Goal: Navigation & Orientation: Find specific page/section

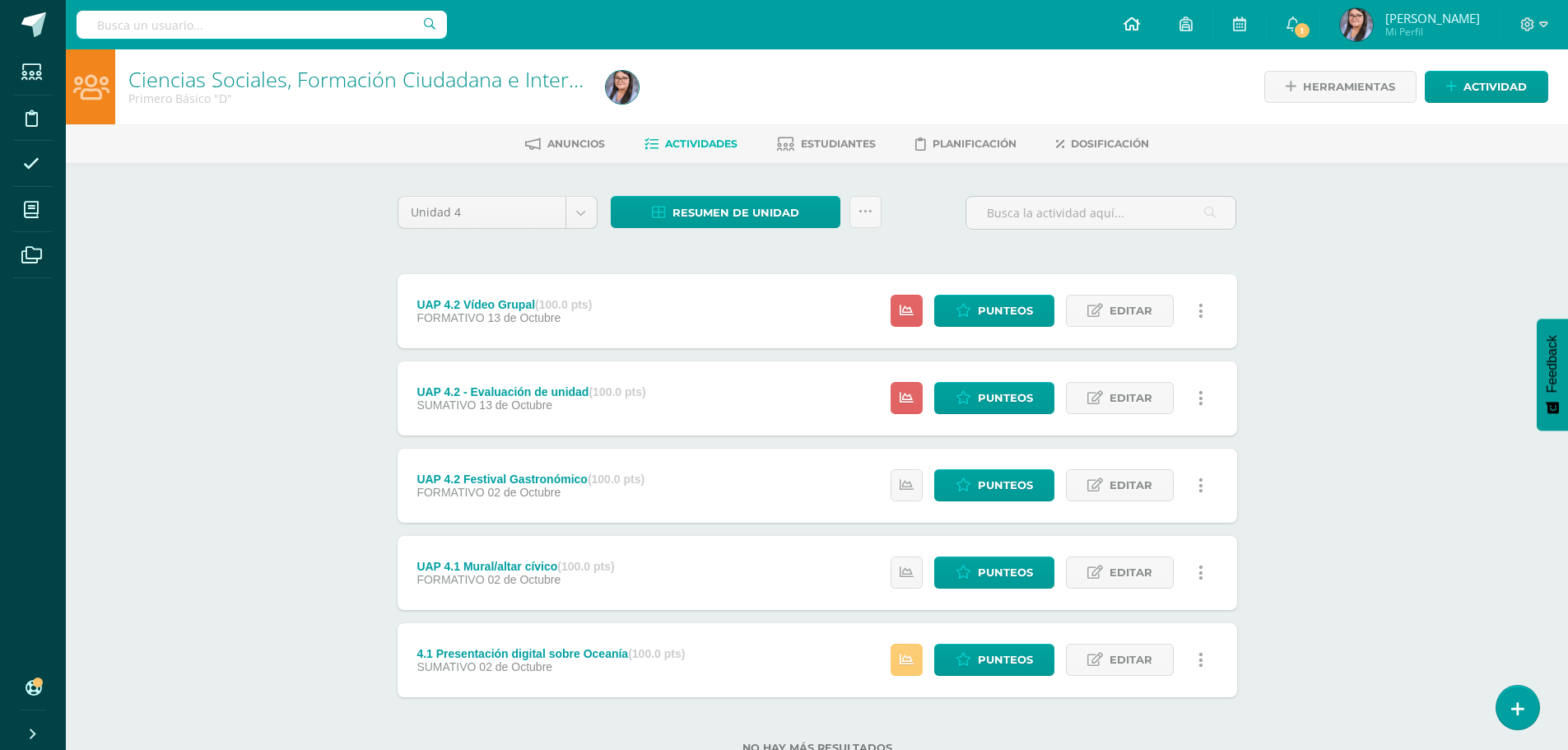
click at [1140, 26] on icon at bounding box center [1131, 23] width 16 height 14
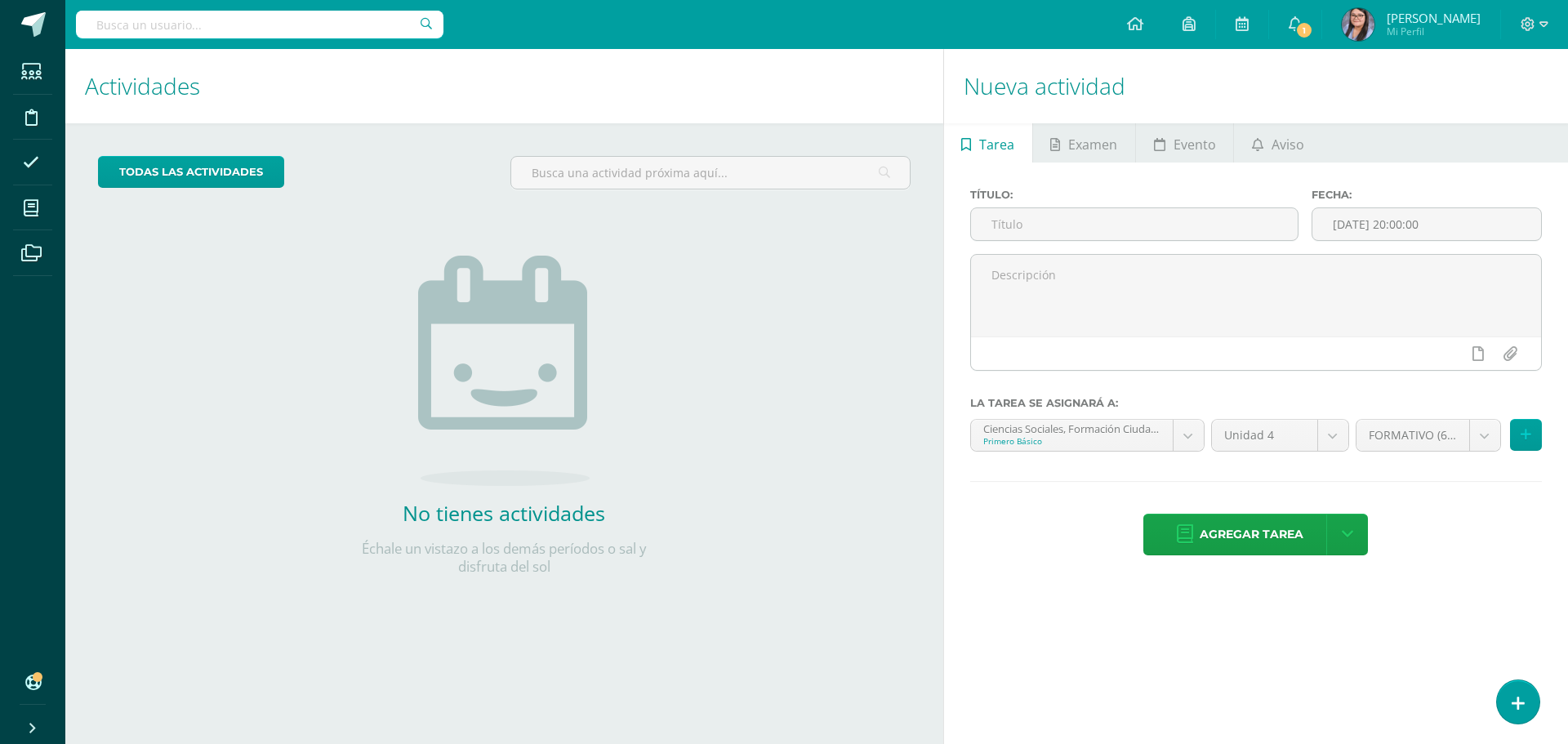
click at [275, 389] on div "todas las Actividades No tienes actividades Échale un vistazo a los demás perío…" at bounding box center [504, 376] width 877 height 505
